Goal: Task Accomplishment & Management: Use online tool/utility

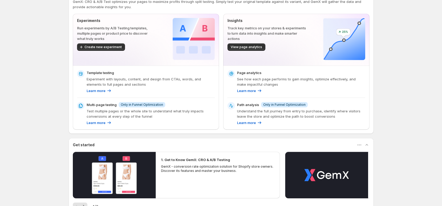
scroll to position [20, 0]
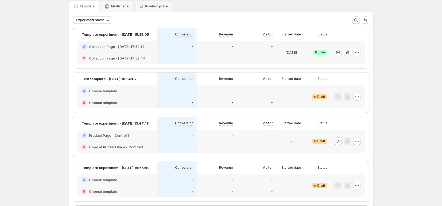
click at [349, 54] on icon "button" at bounding box center [347, 52] width 5 height 5
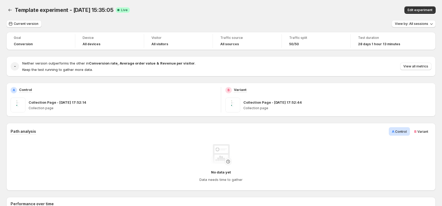
click at [425, 132] on span "Variant" at bounding box center [422, 132] width 11 height 4
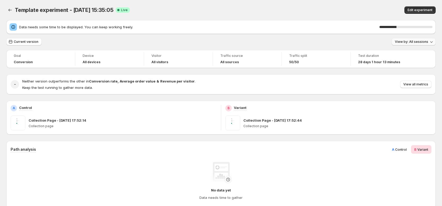
click at [428, 42] on span "View by: All sessions" at bounding box center [411, 42] width 33 height 4
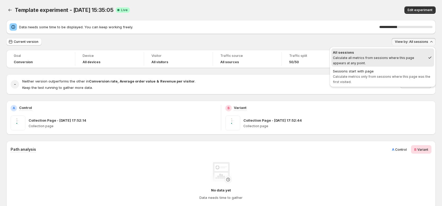
click at [428, 42] on span "View by: All sessions" at bounding box center [411, 42] width 33 height 4
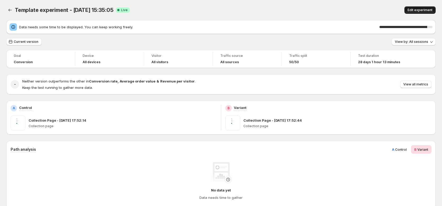
click at [427, 10] on span "Edit experiment" at bounding box center [420, 10] width 25 height 4
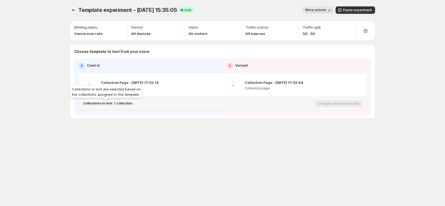
click at [116, 104] on p "Collections to test: 1 collection" at bounding box center [108, 103] width 50 height 4
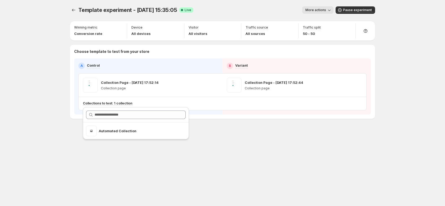
click at [300, 142] on div "Template experiment - Jul 2, 15:35:05. This page is ready Template experiment -…" at bounding box center [223, 74] width 318 height 148
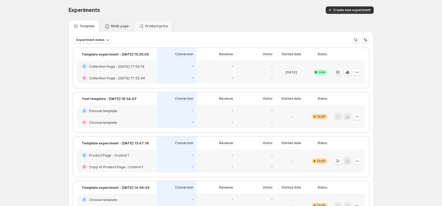
click at [114, 28] on p "Multi-page" at bounding box center [120, 26] width 18 height 4
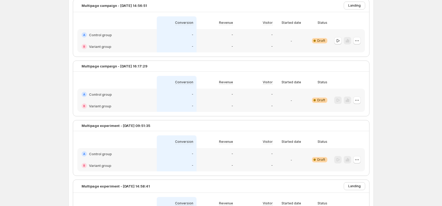
scroll to position [38, 0]
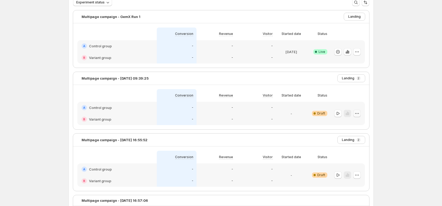
click at [358, 114] on icon "button" at bounding box center [356, 113] width 5 height 5
click at [357, 122] on span "Edit" at bounding box center [362, 124] width 26 height 5
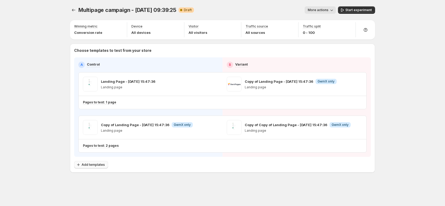
click at [93, 166] on span "Add templates" at bounding box center [93, 165] width 23 height 4
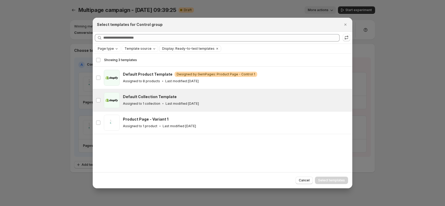
click at [166, 102] on p "Last modified 2 months ago" at bounding box center [182, 104] width 33 height 4
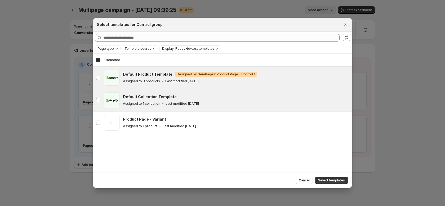
click at [155, 77] on div "Default Product Template Warning Designed by GemPages: Product Page - Control 1…" at bounding box center [235, 78] width 225 height 12
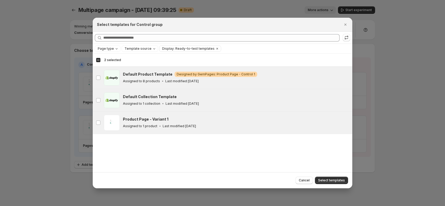
click at [143, 125] on p "Assigned to 1 product" at bounding box center [140, 126] width 34 height 4
click at [343, 184] on button "Select templates" at bounding box center [331, 180] width 33 height 7
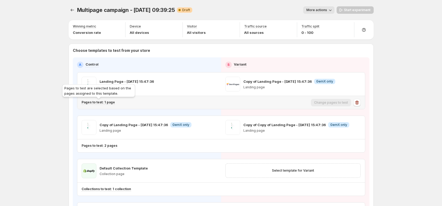
click at [108, 101] on p "Pages to test: 1 page" at bounding box center [98, 102] width 33 height 4
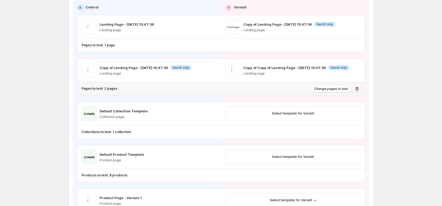
scroll to position [46, 0]
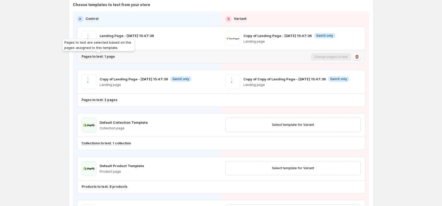
click at [104, 57] on p "Pages to test: 1 page" at bounding box center [98, 57] width 33 height 4
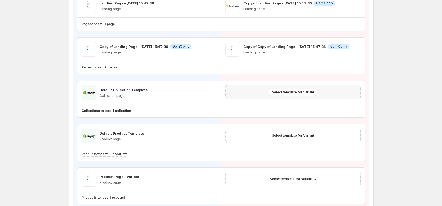
scroll to position [71, 0]
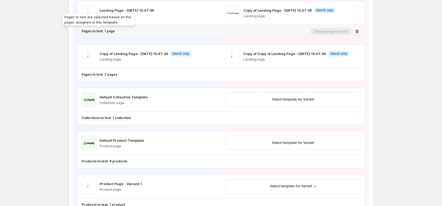
click at [109, 30] on p "Pages to test: 1 page" at bounding box center [98, 31] width 33 height 4
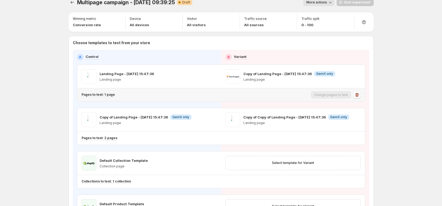
scroll to position [6, 0]
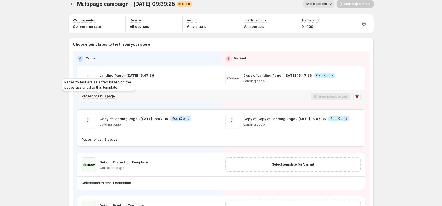
click at [110, 98] on p "Pages to test: 1 page" at bounding box center [98, 96] width 33 height 4
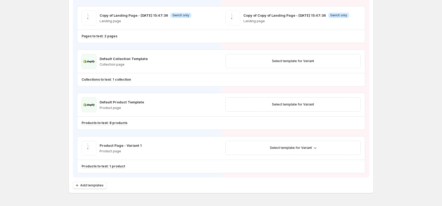
scroll to position [114, 0]
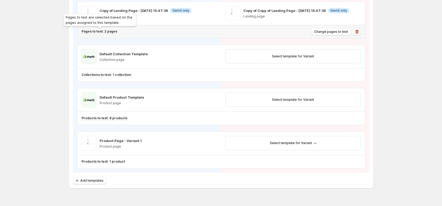
click at [110, 30] on p "Pages to test: 2 pages" at bounding box center [100, 31] width 36 height 4
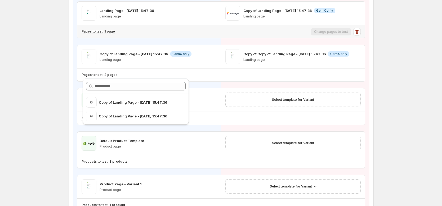
scroll to position [71, 0]
click at [104, 34] on div "Pages to test: 1 page" at bounding box center [195, 32] width 227 height 9
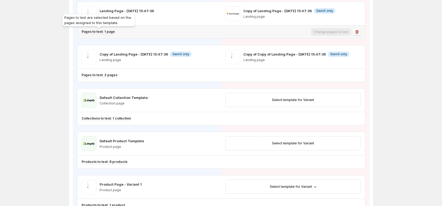
click at [111, 32] on p "Pages to test: 1 page" at bounding box center [98, 32] width 33 height 4
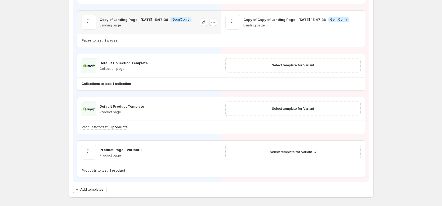
scroll to position [116, 0]
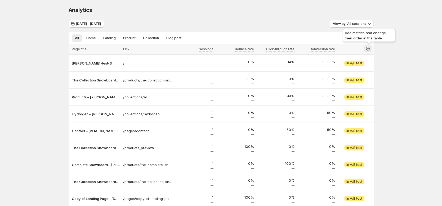
click at [371, 49] on icon "button" at bounding box center [367, 48] width 5 height 5
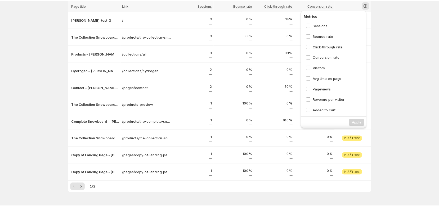
scroll to position [44, 0]
